Goal: Information Seeking & Learning: Learn about a topic

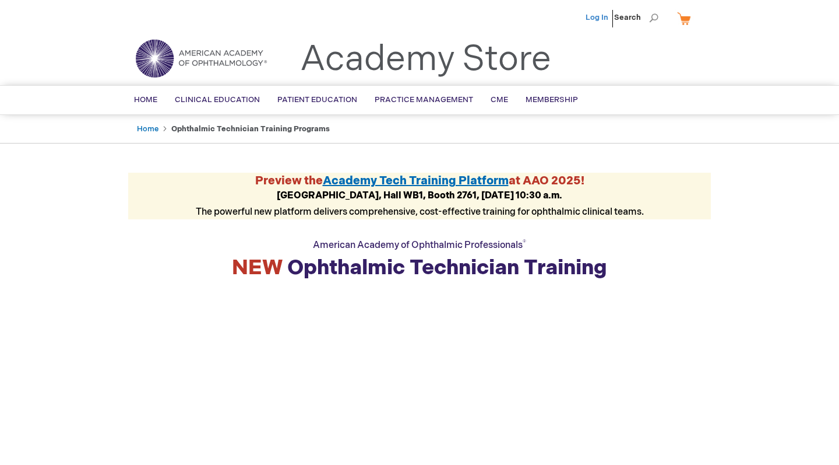
click at [594, 16] on link "Log In" at bounding box center [597, 17] width 23 height 9
click at [543, 101] on span "Membership" at bounding box center [552, 99] width 52 height 9
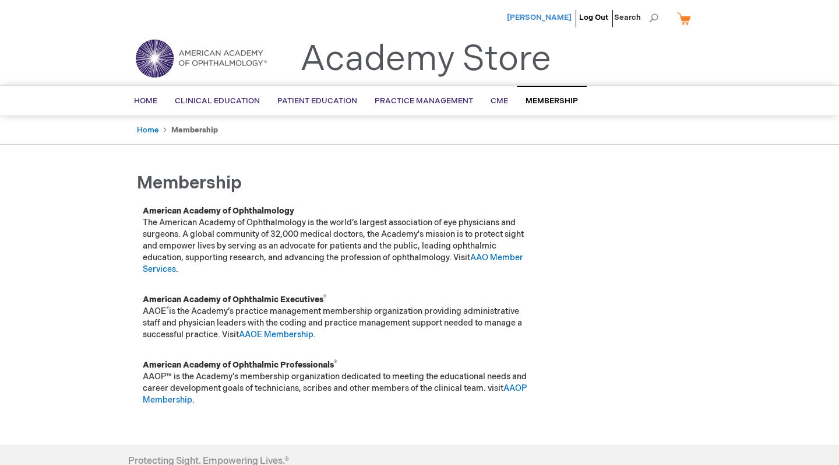
click at [537, 19] on span "[PERSON_NAME]" at bounding box center [539, 17] width 65 height 9
click at [539, 19] on span "[PERSON_NAME]" at bounding box center [539, 17] width 65 height 9
click at [543, 100] on span "Membership" at bounding box center [552, 100] width 52 height 9
click at [537, 19] on span "[PERSON_NAME]" at bounding box center [539, 17] width 65 height 9
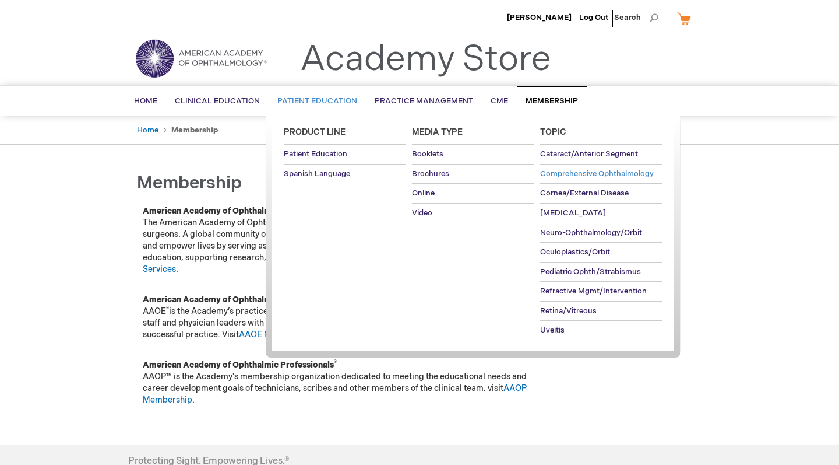
click at [567, 172] on span "Comprehensive Ophthalmology" at bounding box center [597, 173] width 114 height 9
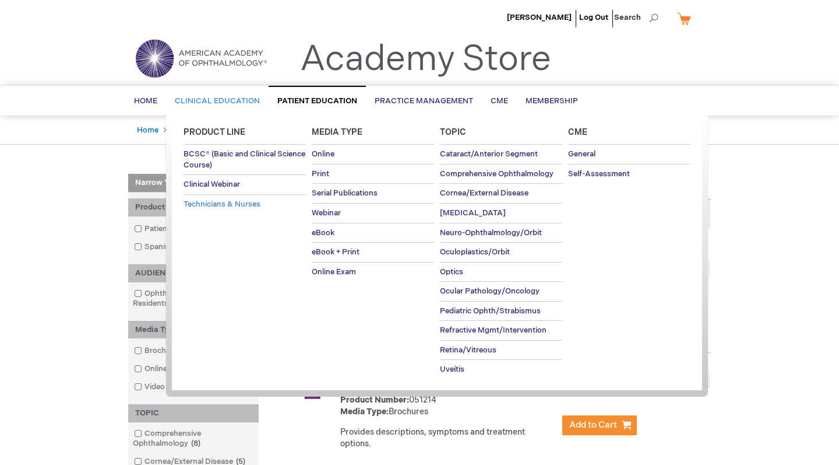
click at [206, 205] on span "Technicians & Nurses" at bounding box center [222, 203] width 77 height 9
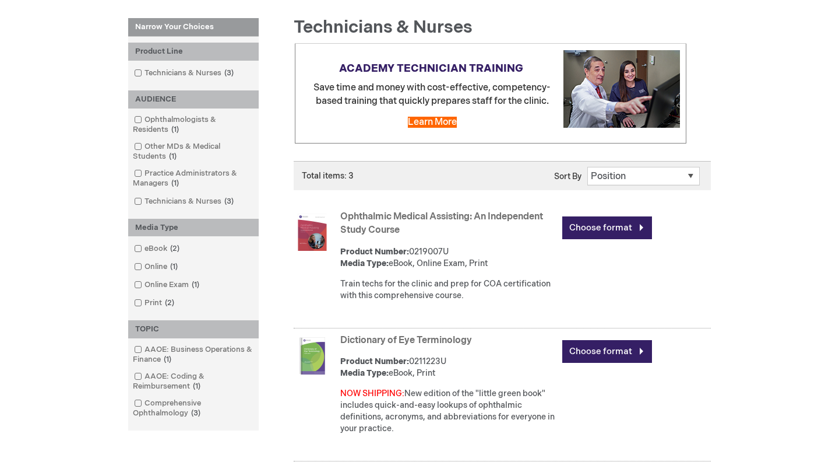
scroll to position [161, 0]
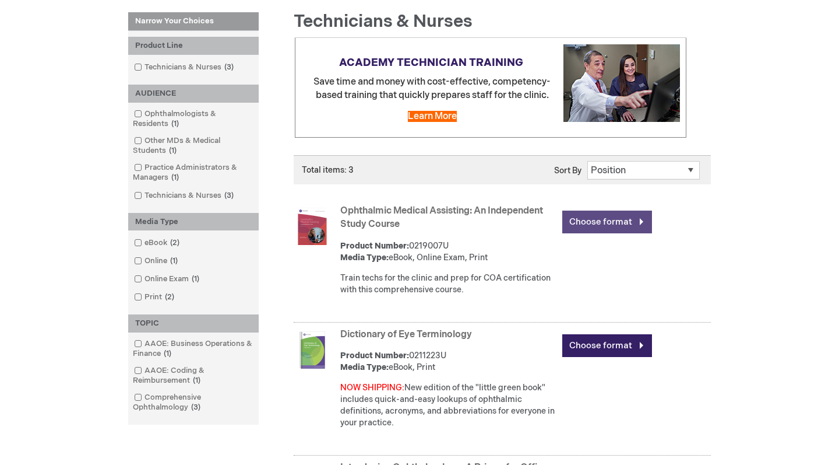
click at [620, 219] on link "Choose format" at bounding box center [607, 221] width 90 height 23
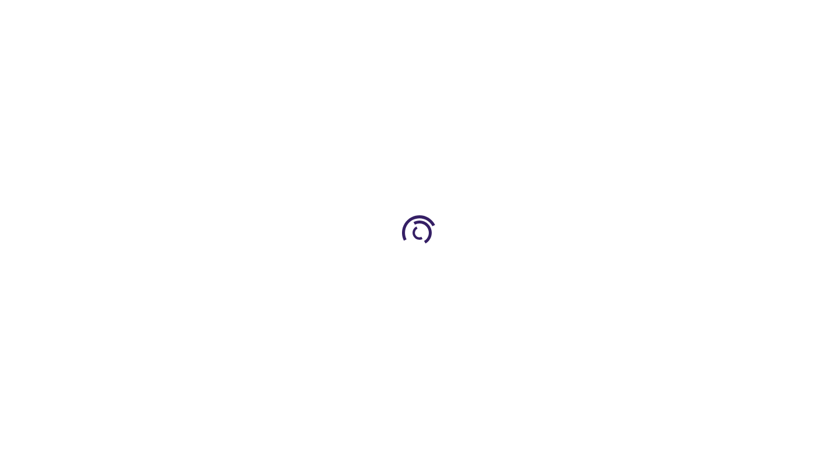
type input "0"
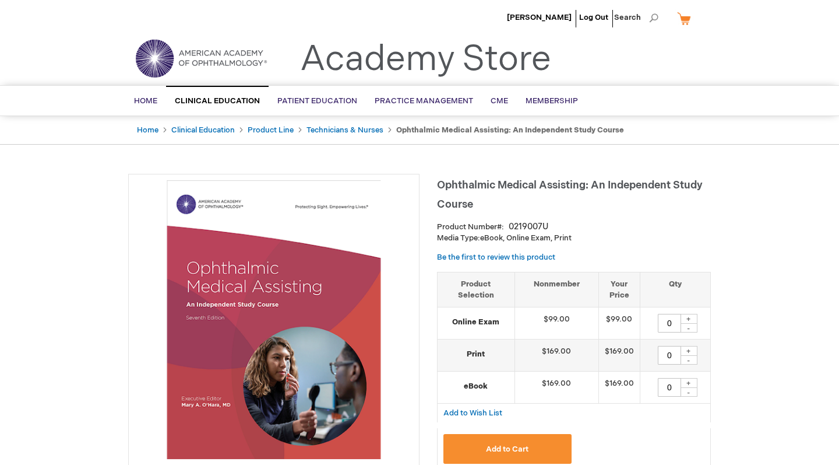
click at [689, 22] on link "My Cart" at bounding box center [689, 18] width 28 height 20
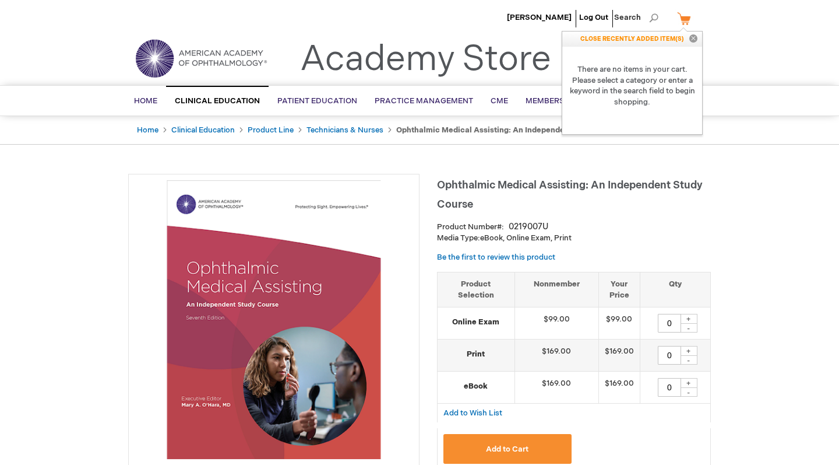
click at [638, 94] on strong "There are no items in your cart. Please select a category or enter a keyword in…" at bounding box center [632, 86] width 140 height 78
click at [536, 98] on span "Membership" at bounding box center [552, 100] width 52 height 9
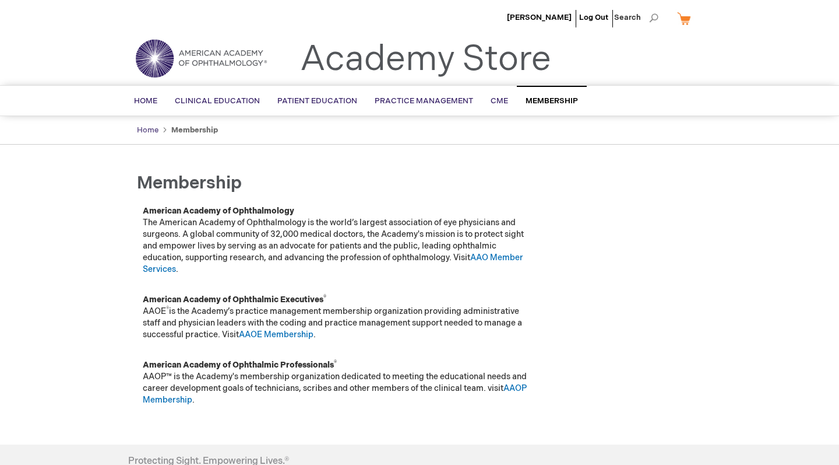
click at [148, 131] on link "Home" at bounding box center [148, 129] width 22 height 9
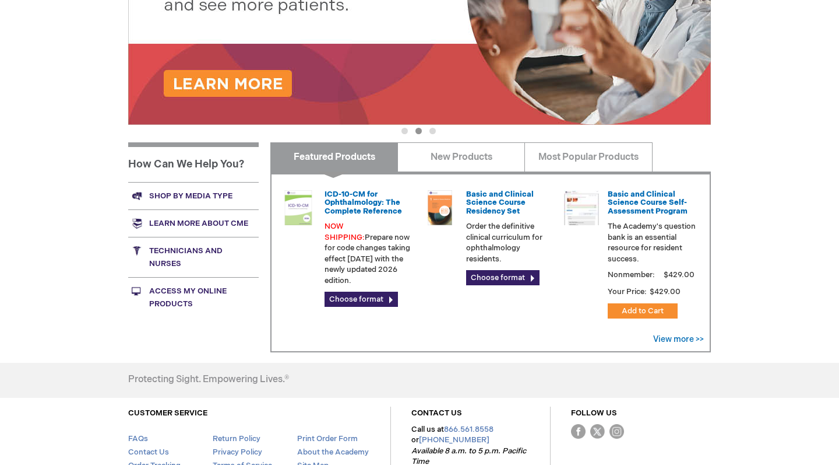
scroll to position [343, 0]
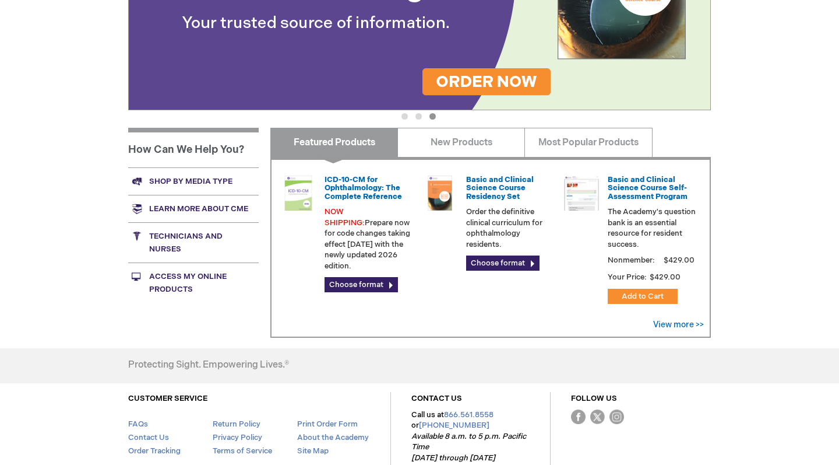
click at [175, 276] on link "Access My Online Products" at bounding box center [193, 282] width 131 height 40
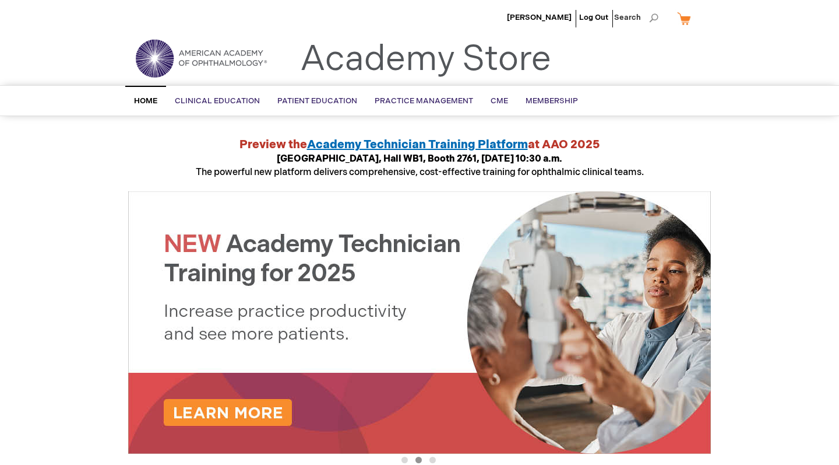
scroll to position [0, 0]
click at [501, 102] on span "CME" at bounding box center [499, 100] width 17 height 9
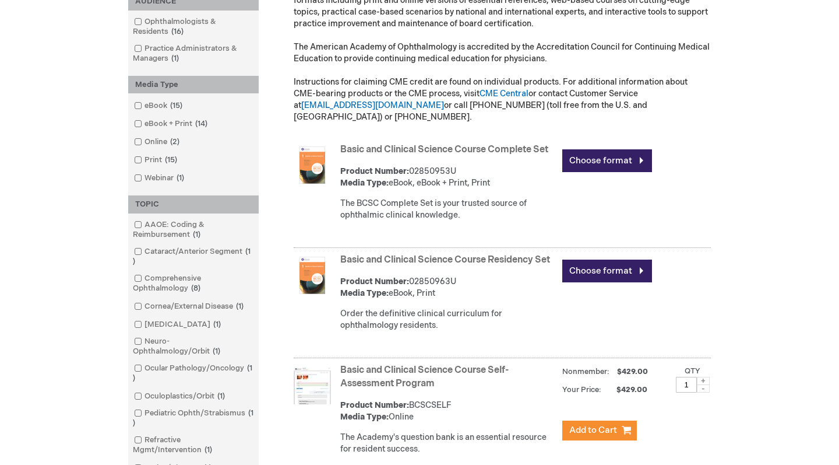
scroll to position [282, 0]
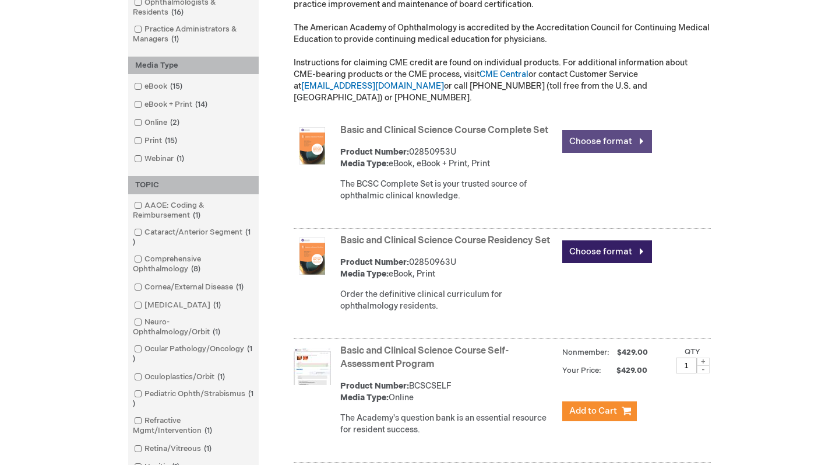
click at [593, 134] on link "Choose format" at bounding box center [607, 141] width 90 height 23
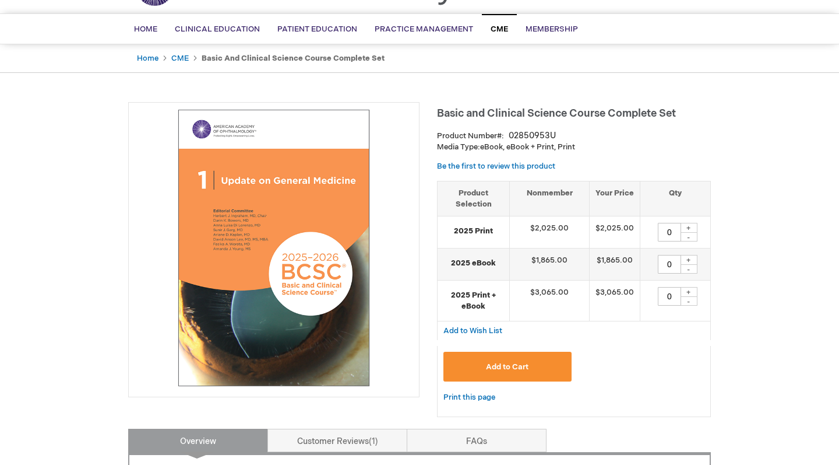
scroll to position [72, 0]
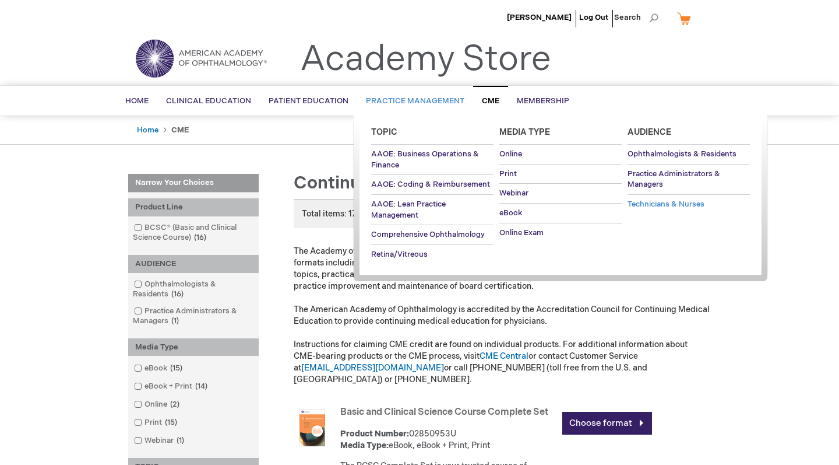
click at [643, 202] on span "Technicians & Nurses" at bounding box center [666, 203] width 77 height 9
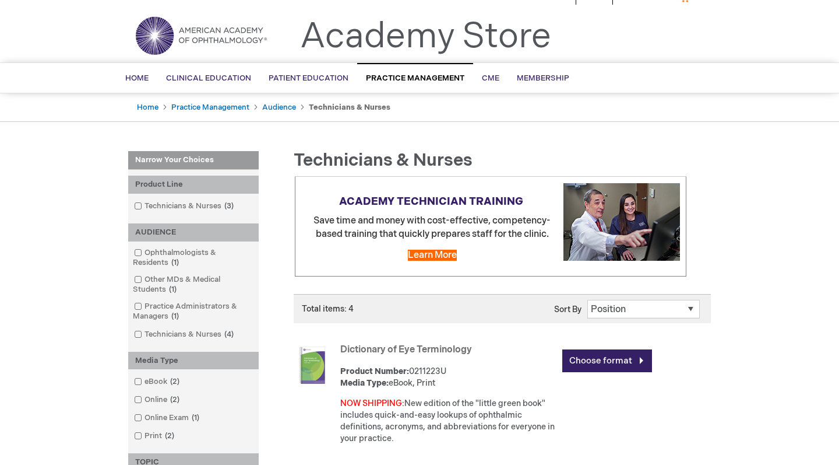
scroll to position [19, 0]
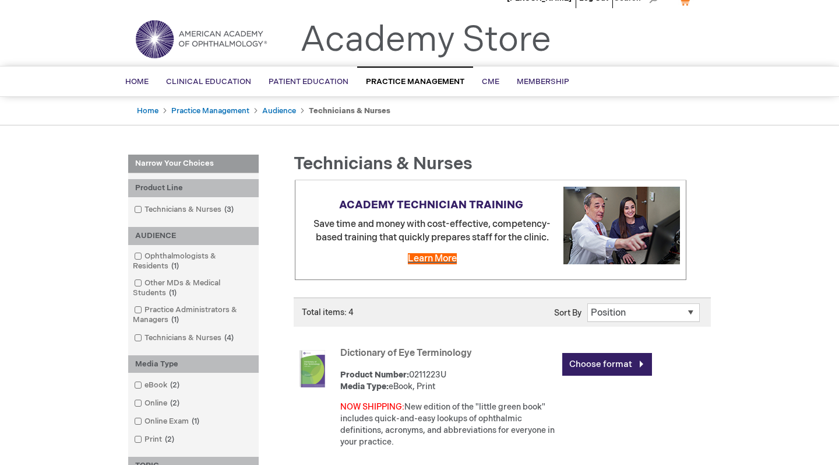
click at [437, 254] on span "Learn More" at bounding box center [432, 258] width 49 height 11
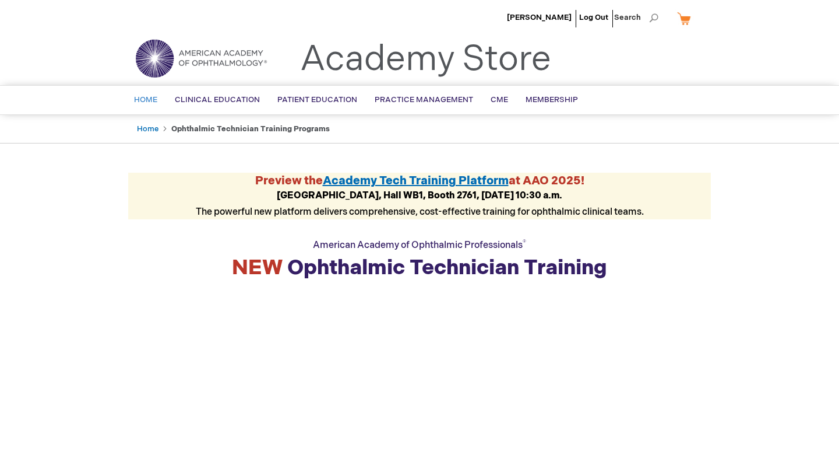
click at [144, 99] on span "Home" at bounding box center [145, 99] width 23 height 9
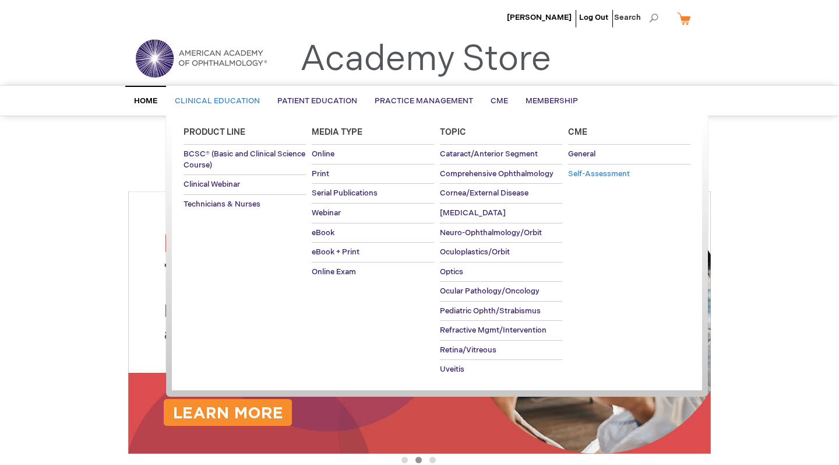
click at [584, 175] on span "Self-Assessment" at bounding box center [599, 173] width 62 height 9
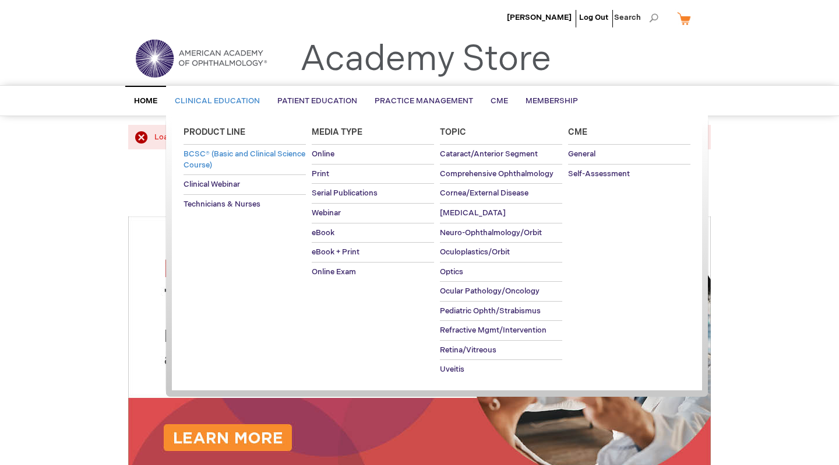
click at [199, 154] on span "BCSC® (Basic and Clinical Science Course)" at bounding box center [245, 159] width 122 height 20
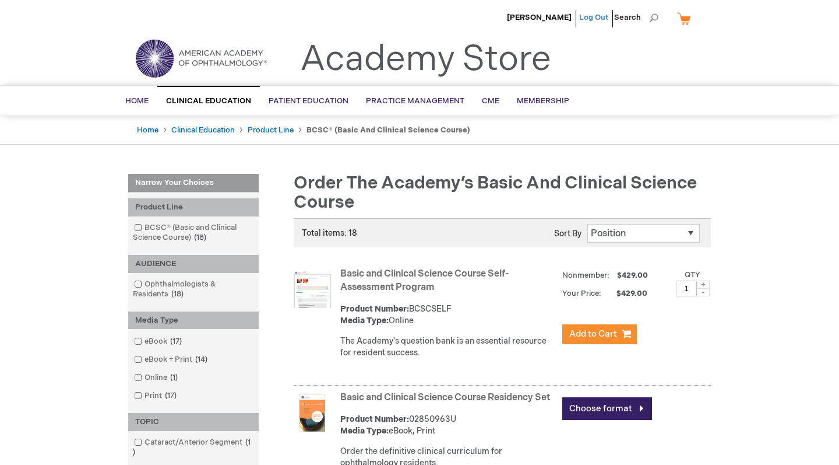
click at [601, 17] on link "Log Out" at bounding box center [593, 17] width 29 height 9
